Goal: Information Seeking & Learning: Learn about a topic

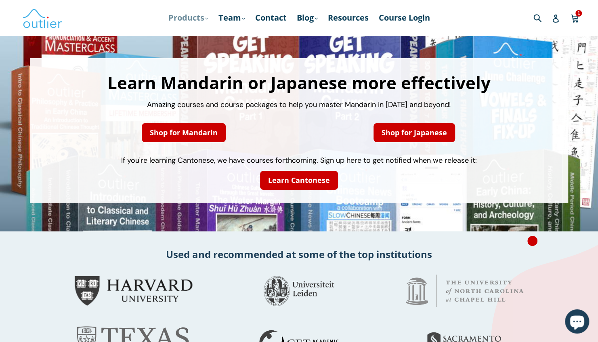
click at [203, 18] on link "Products .cls-1{fill:#231f20} expand" at bounding box center [188, 17] width 48 height 15
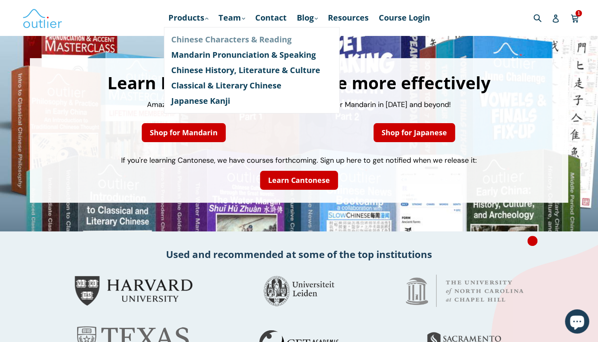
click at [203, 42] on link "Chinese Characters & Reading" at bounding box center [251, 39] width 161 height 15
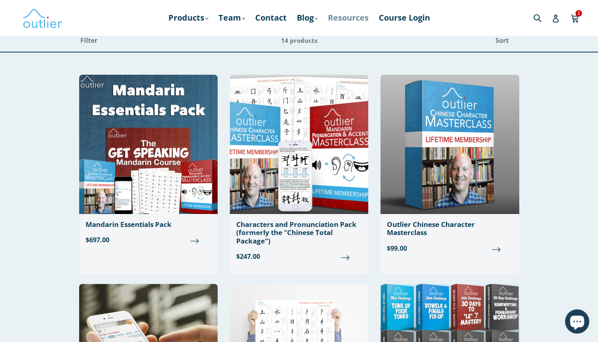
click at [349, 16] on link "Resources" at bounding box center [348, 17] width 49 height 15
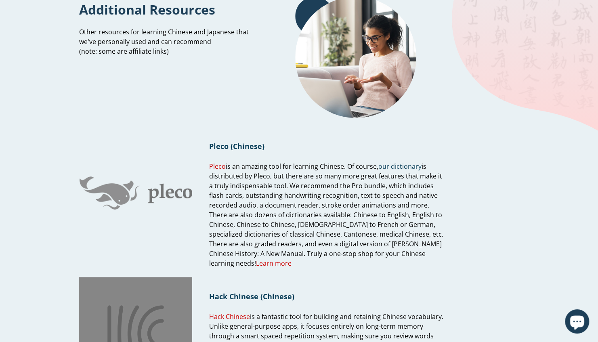
scroll to position [21, 0]
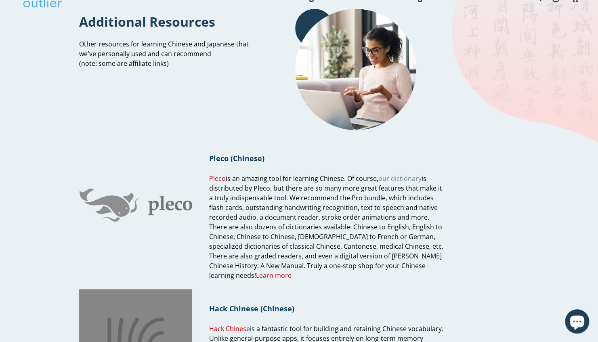
click at [395, 180] on link "our dictionary" at bounding box center [399, 178] width 43 height 9
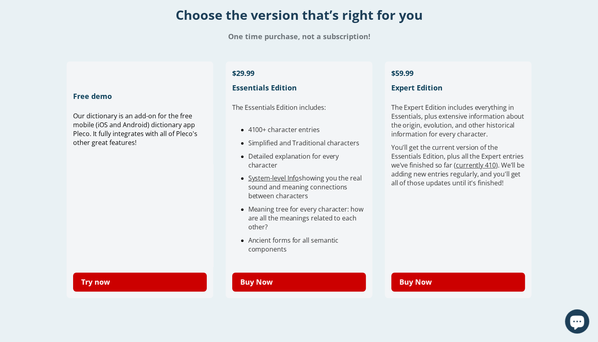
scroll to position [183, 0]
click at [265, 179] on link "System-level Info" at bounding box center [273, 177] width 51 height 9
